Goal: Transaction & Acquisition: Obtain resource

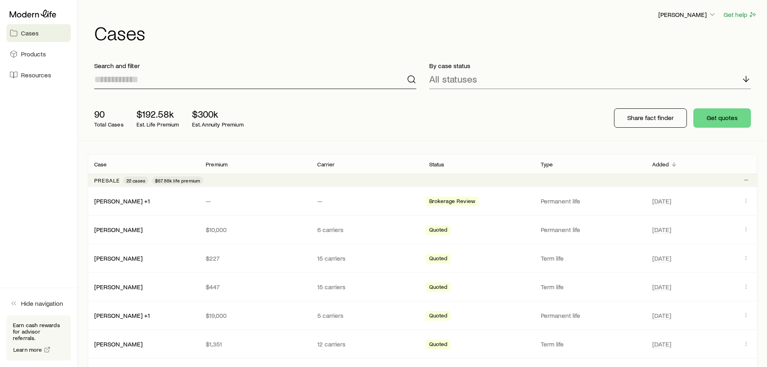
click at [196, 83] on input at bounding box center [255, 79] width 322 height 19
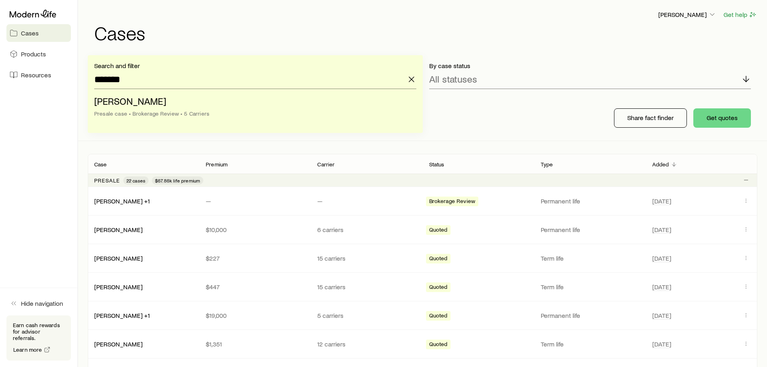
click at [192, 97] on li "[PERSON_NAME] case • Brokerage Review • 5 Carriers" at bounding box center [252, 107] width 317 height 31
type input "**********"
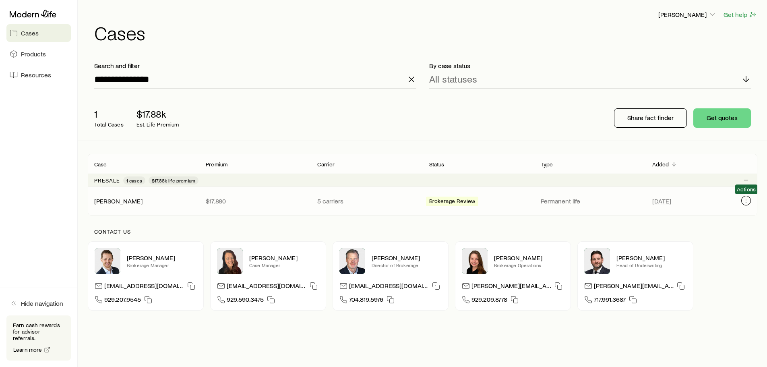
click at [746, 201] on icon "Client cases" at bounding box center [745, 200] width 6 height 6
click at [745, 199] on icon "Client cases" at bounding box center [745, 200] width 6 height 6
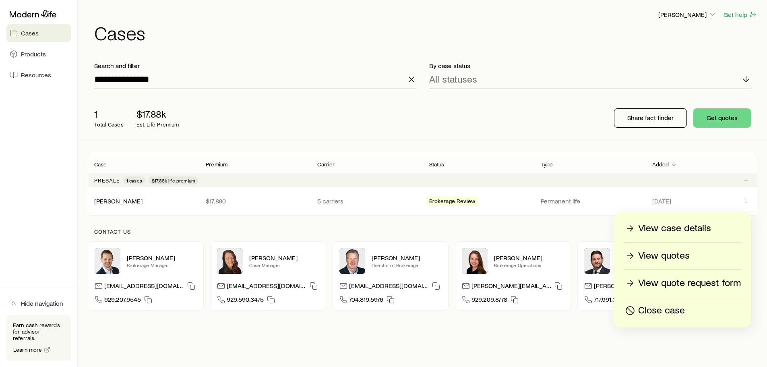
click at [693, 227] on p "View case details" at bounding box center [674, 228] width 73 height 13
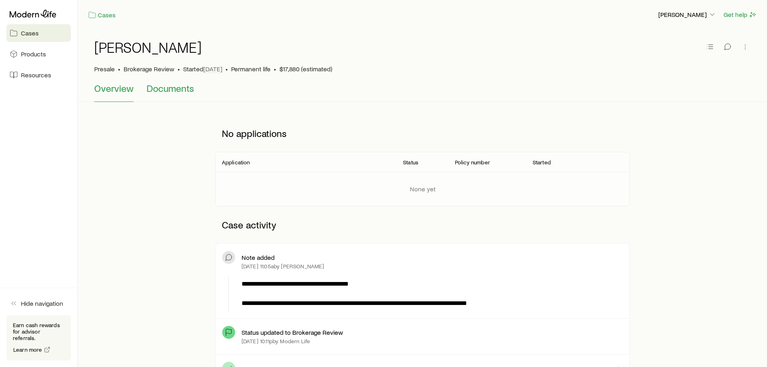
click at [165, 87] on span "Documents" at bounding box center [169, 87] width 47 height 11
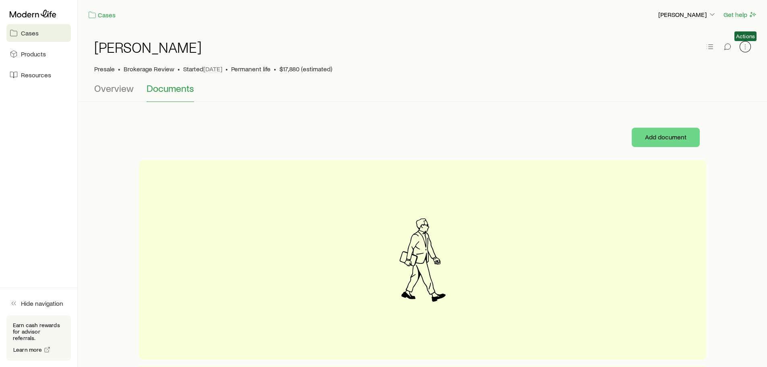
click at [748, 45] on icon "button" at bounding box center [745, 47] width 8 height 8
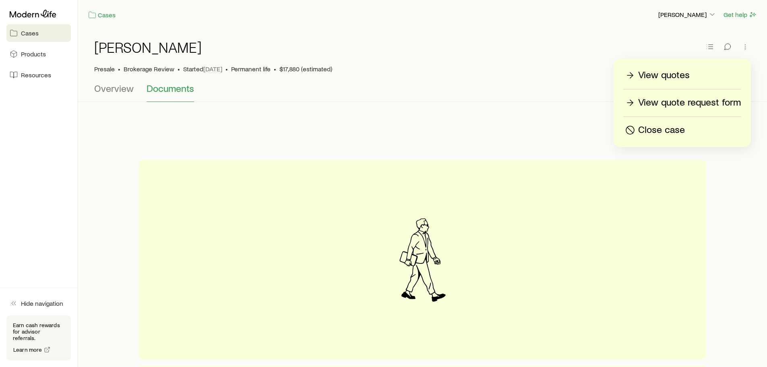
click at [662, 79] on p "View quotes" at bounding box center [664, 75] width 52 height 13
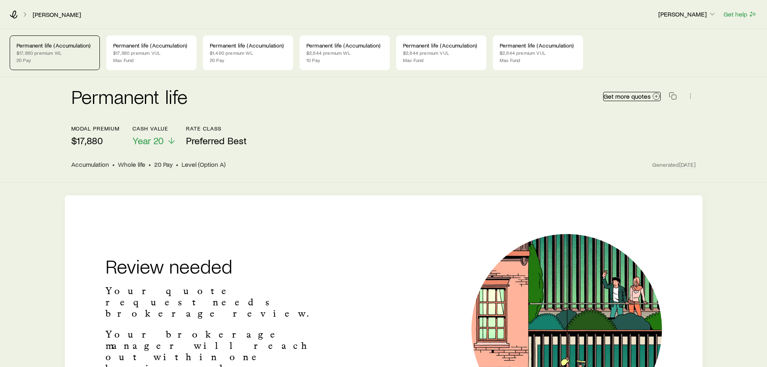
click at [647, 99] on span "Get more quotes" at bounding box center [626, 96] width 47 height 6
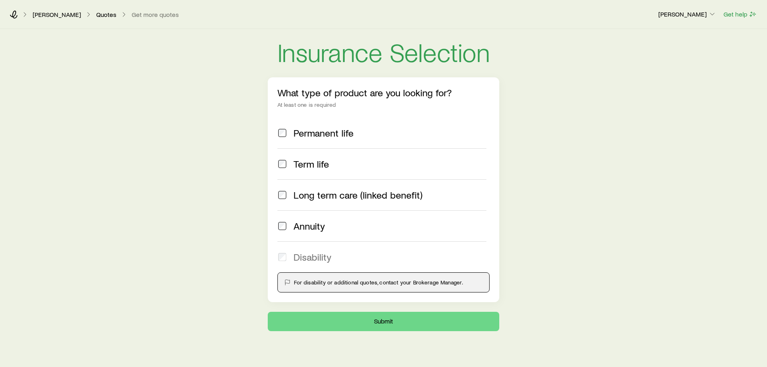
click at [302, 135] on span "Permanent life" at bounding box center [323, 132] width 60 height 11
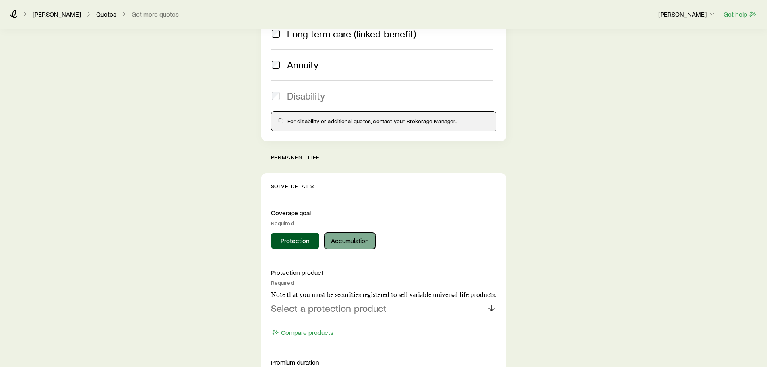
click at [353, 235] on button "Accumulation" at bounding box center [350, 241] width 52 height 16
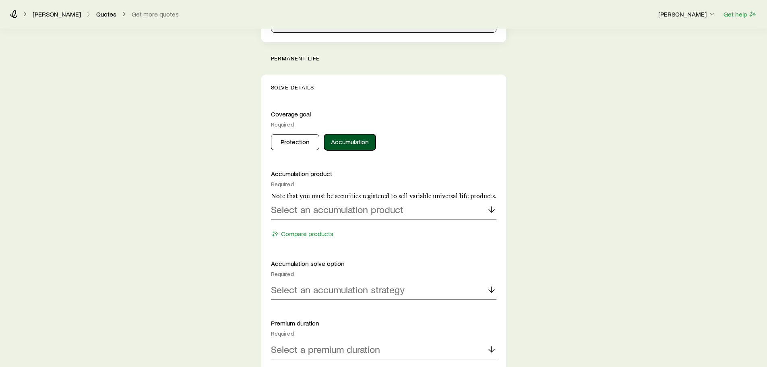
scroll to position [362, 0]
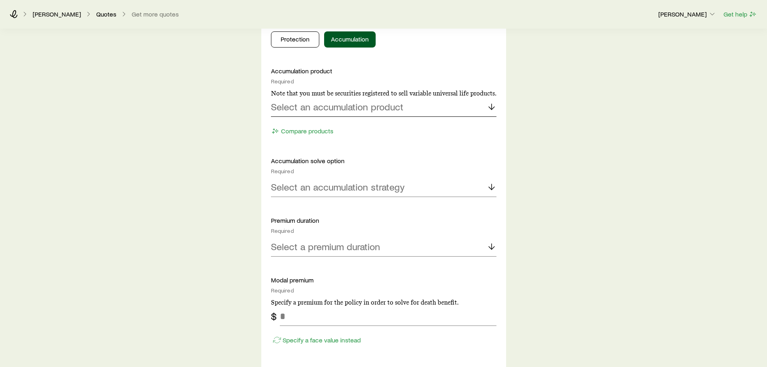
click at [334, 112] on div "Select an accumulation product" at bounding box center [383, 106] width 225 height 19
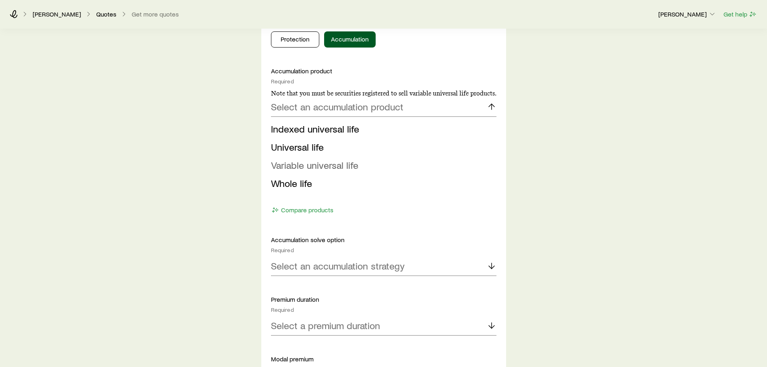
click at [305, 166] on span "Variable universal life" at bounding box center [314, 165] width 87 height 12
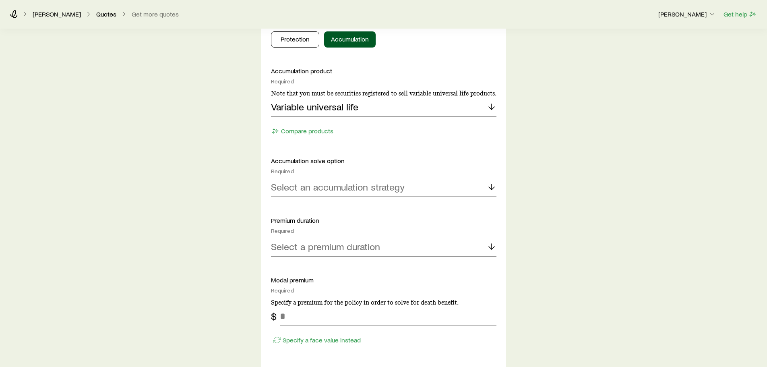
click at [307, 189] on p "Select an accumulation strategy" at bounding box center [338, 186] width 134 height 11
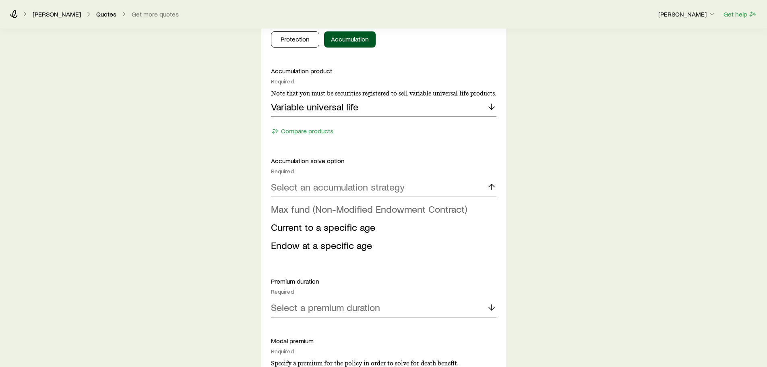
click at [314, 209] on span "Max fund (Non-Modified Endowment Contract)" at bounding box center [369, 209] width 196 height 12
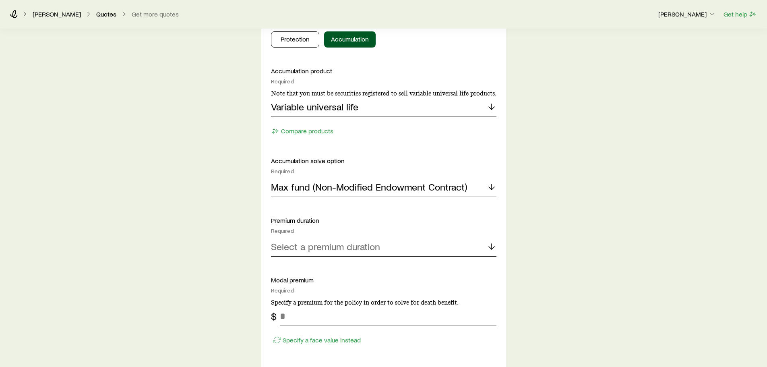
click at [310, 246] on p "Select a premium duration" at bounding box center [325, 246] width 109 height 11
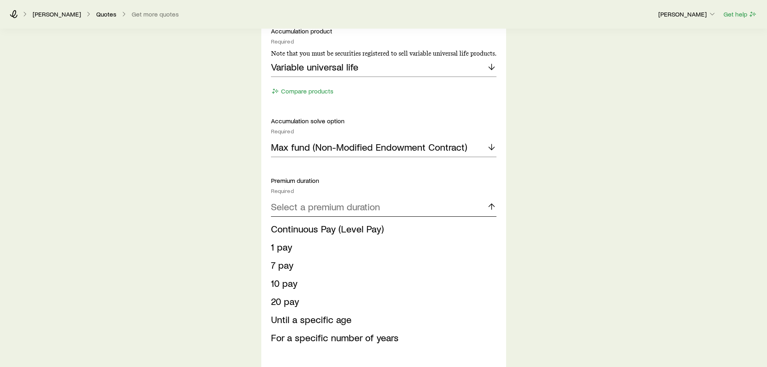
scroll to position [402, 0]
click at [292, 281] on span "10 pay" at bounding box center [284, 282] width 27 height 12
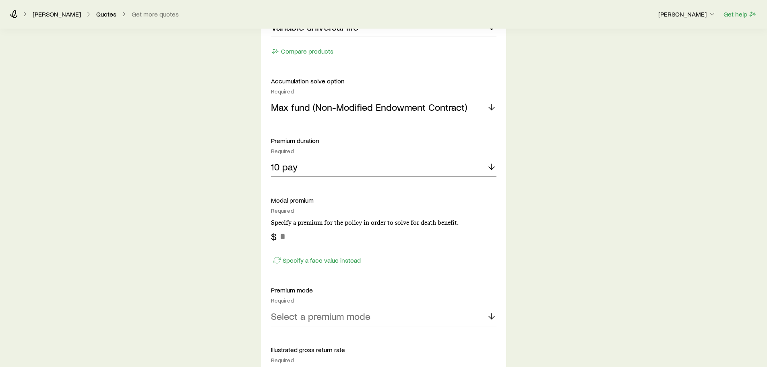
scroll to position [483, 0]
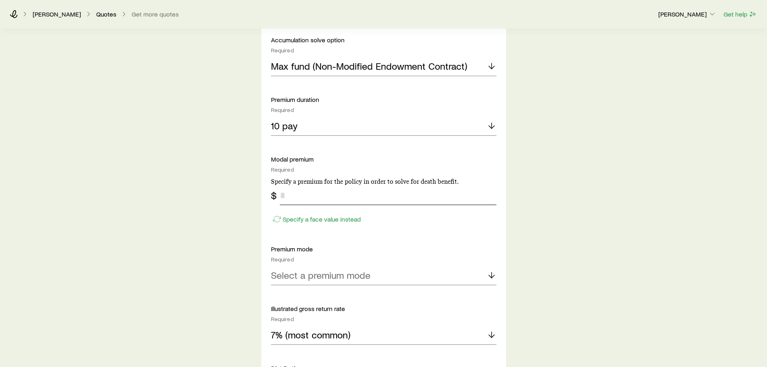
click at [298, 196] on input "tel" at bounding box center [388, 195] width 216 height 19
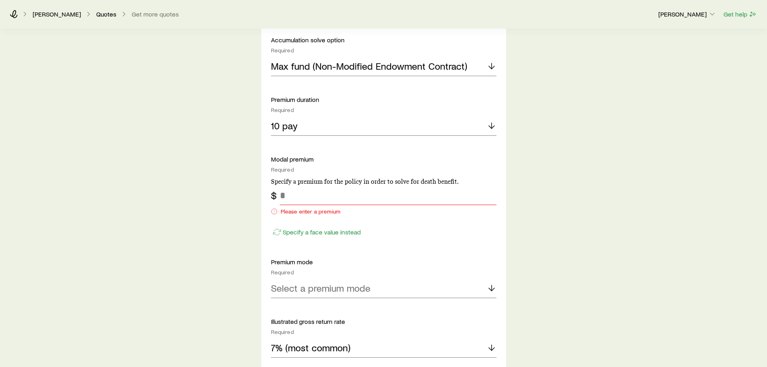
click at [672, 228] on div "Insurance Selection What type of product are you looking for? At least one is r…" at bounding box center [383, 193] width 767 height 1294
click at [312, 290] on p "Select a premium mode" at bounding box center [320, 287] width 99 height 11
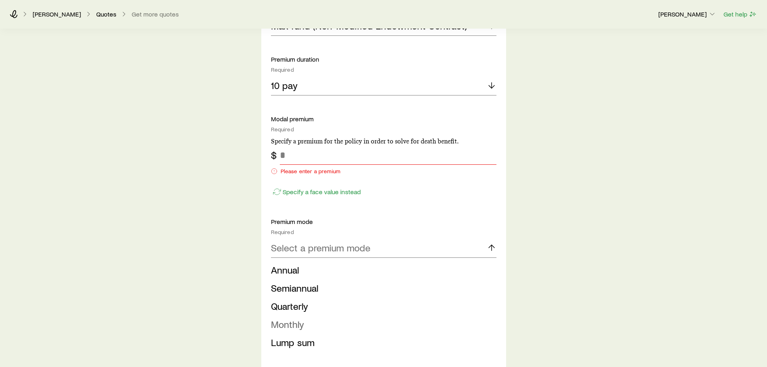
click at [299, 326] on span "Monthly" at bounding box center [287, 324] width 33 height 12
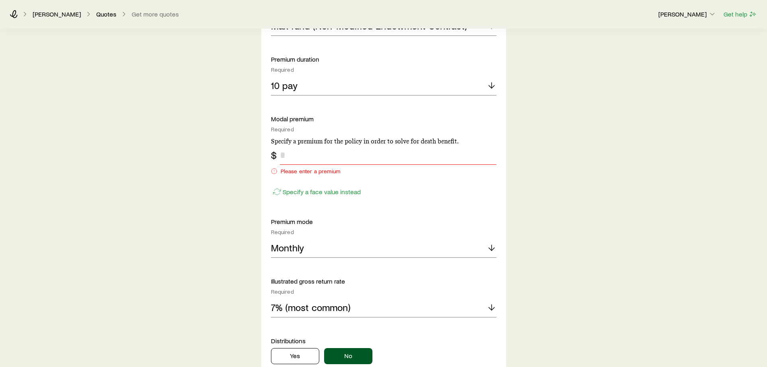
click at [300, 153] on input "tel" at bounding box center [388, 154] width 216 height 19
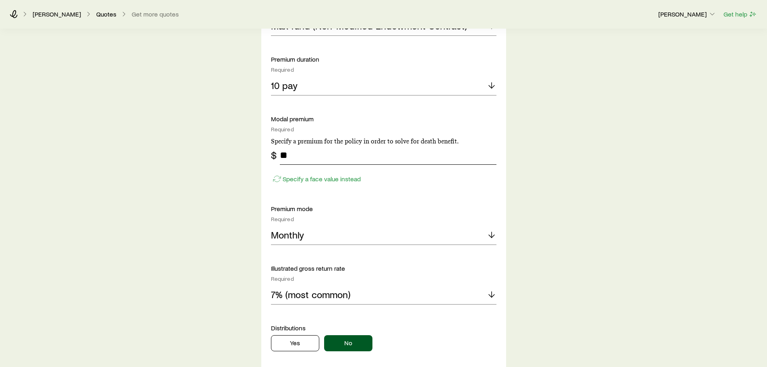
click at [306, 158] on input "**" at bounding box center [388, 154] width 216 height 19
type input "*****"
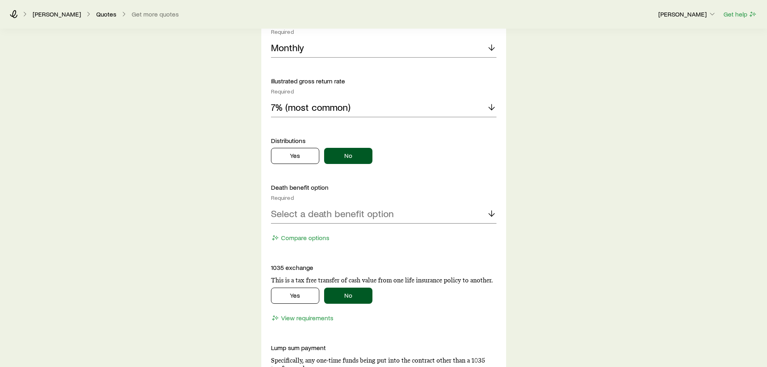
scroll to position [724, 0]
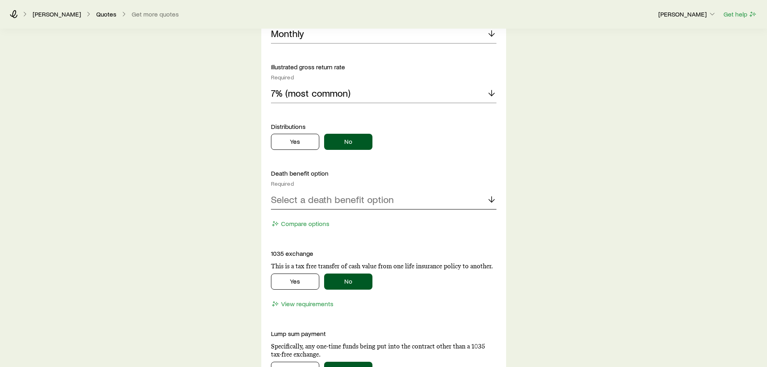
click at [325, 196] on p "Select a death benefit option" at bounding box center [332, 199] width 123 height 11
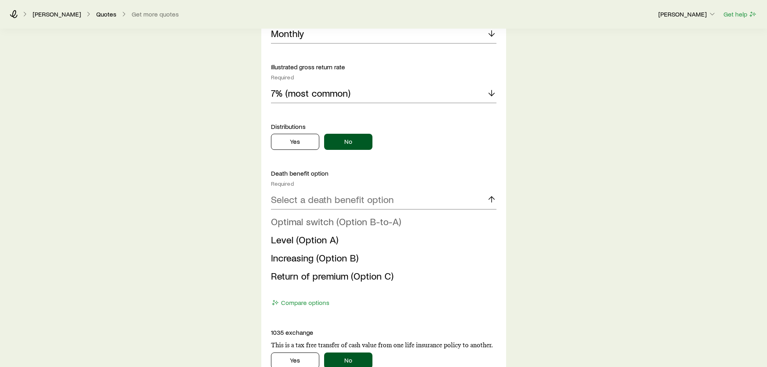
click at [336, 221] on span "Optimal switch (Option B-to-A)" at bounding box center [336, 221] width 130 height 12
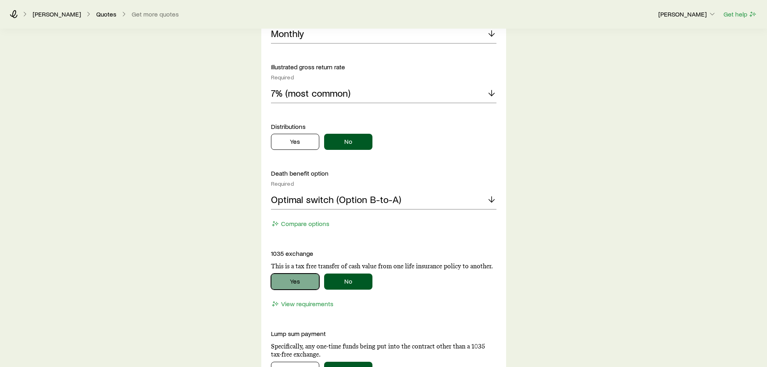
click at [299, 279] on button "Yes" at bounding box center [295, 281] width 48 height 16
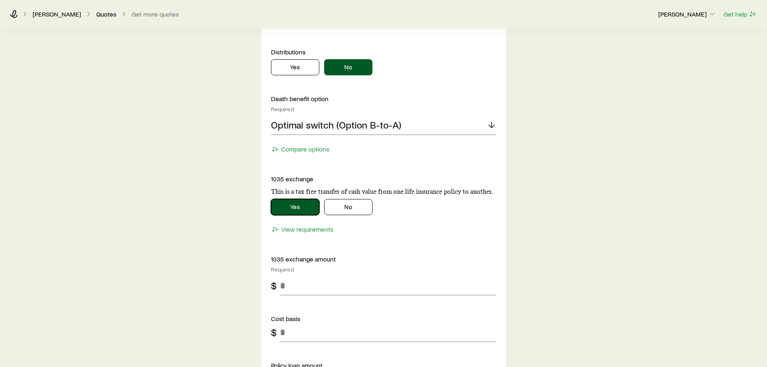
scroll to position [805, 0]
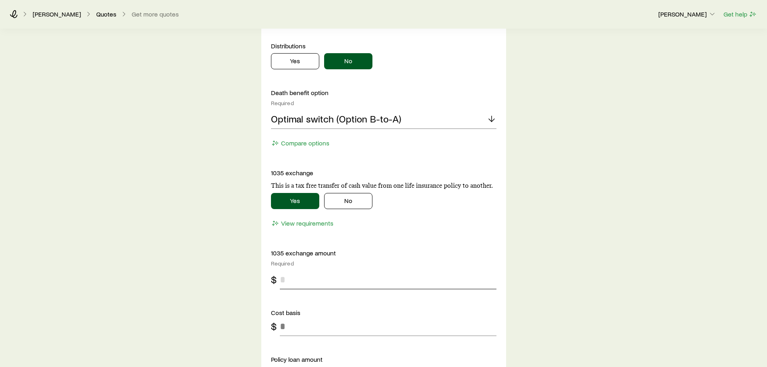
click at [300, 280] on input "tel" at bounding box center [388, 279] width 216 height 19
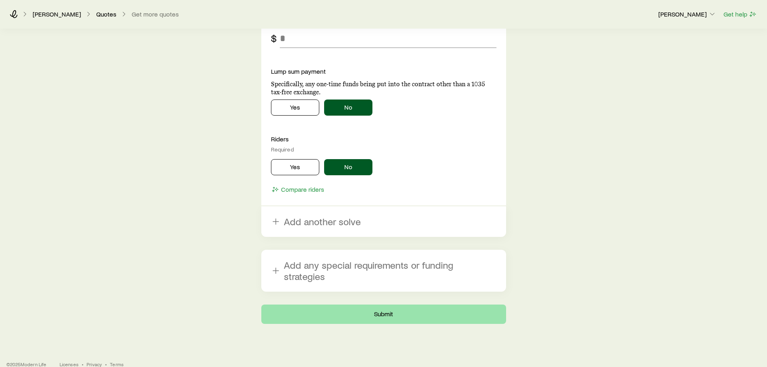
scroll to position [1140, 0]
type input "*******"
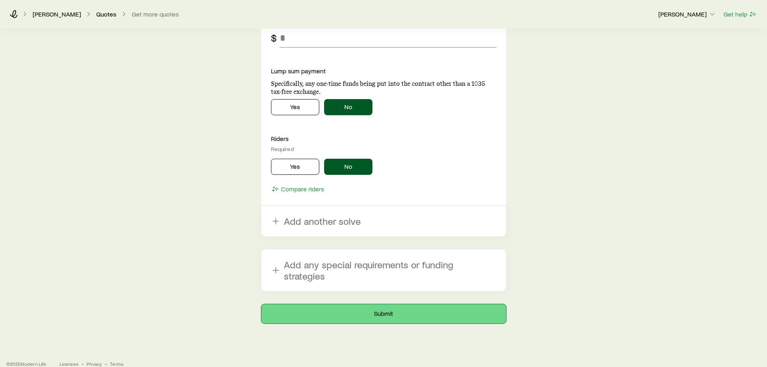
click at [391, 306] on button "Submit" at bounding box center [383, 313] width 245 height 19
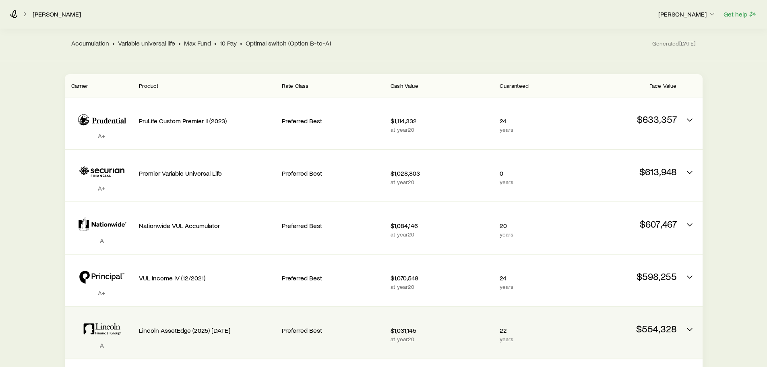
scroll to position [100, 0]
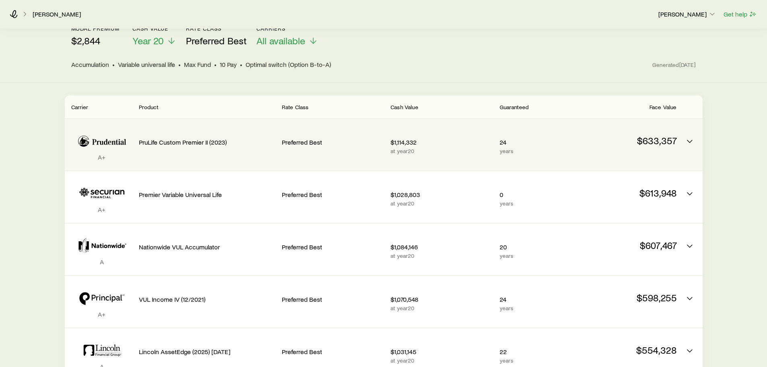
click at [341, 145] on p "Preferred Best" at bounding box center [333, 142] width 102 height 8
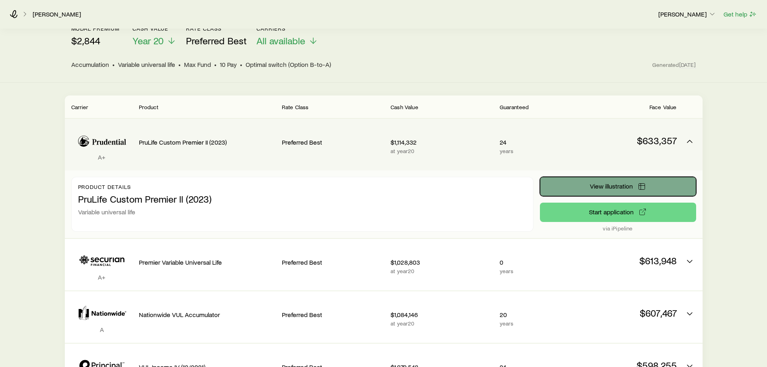
click at [621, 186] on span "View illustration" at bounding box center [611, 186] width 43 height 6
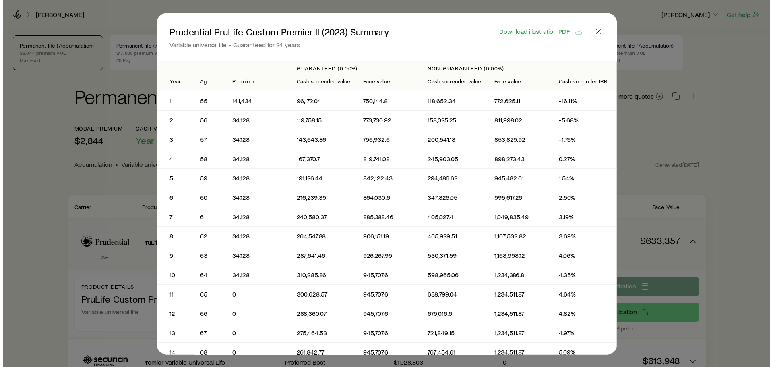
scroll to position [0, 0]
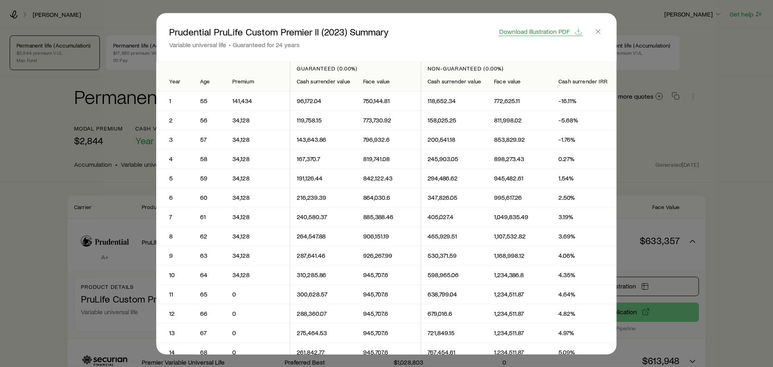
click at [533, 30] on span "Download illustration PDF" at bounding box center [534, 31] width 70 height 6
